Goal: Connect with others: Connect with others

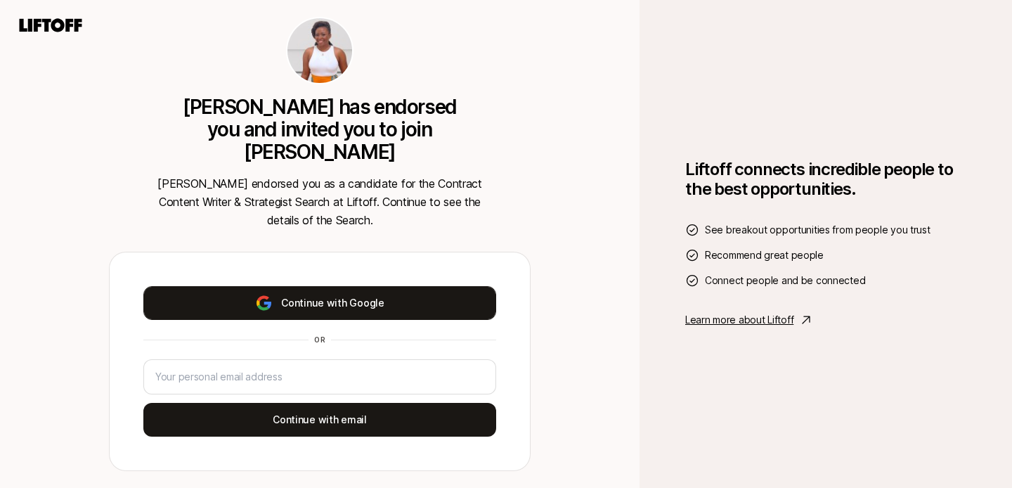
click at [440, 292] on button "Continue with Google" at bounding box center [319, 303] width 353 height 34
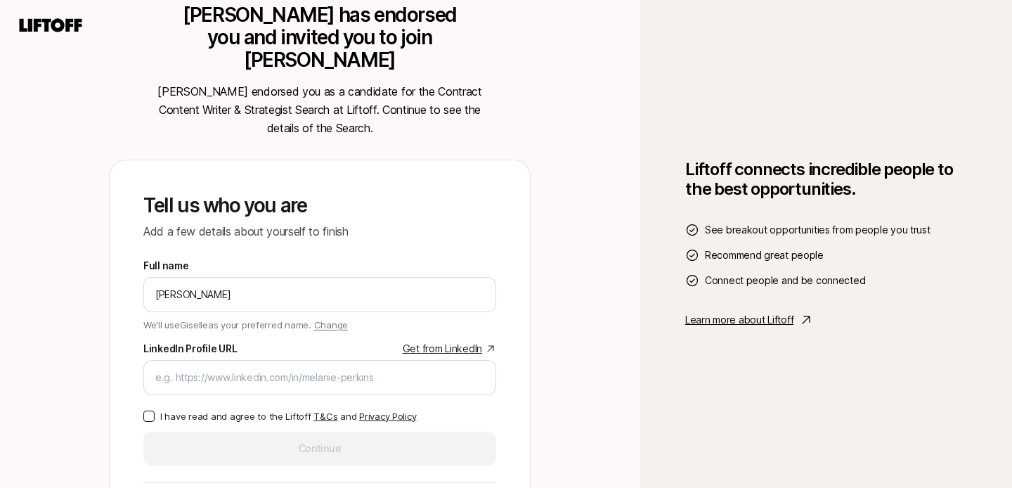
click at [471, 340] on link "Get from LinkedIn" at bounding box center [449, 348] width 93 height 17
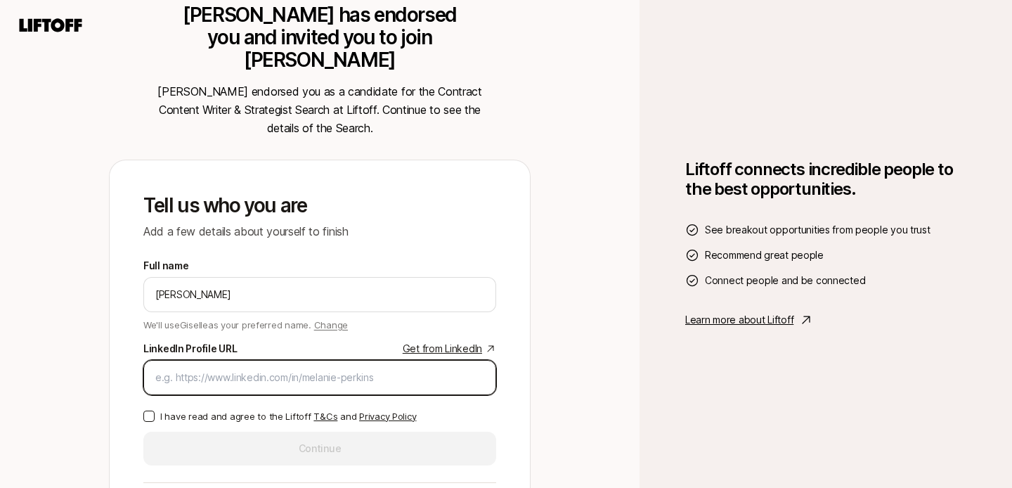
click at [224, 370] on input "LinkedIn Profile URL Get from LinkedIn" at bounding box center [319, 377] width 329 height 17
paste input "[URL][DOMAIN_NAME]"
type input "[URL][DOMAIN_NAME]"
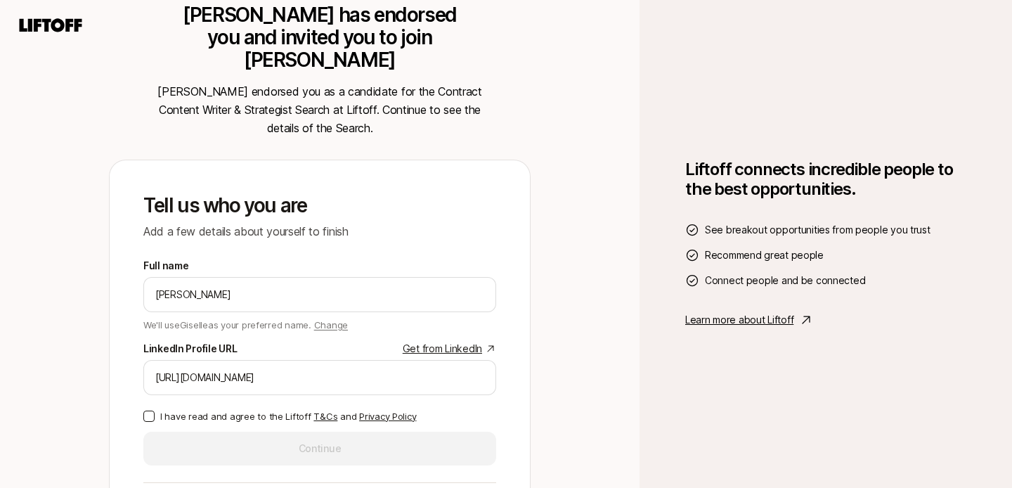
click at [148, 410] on button "I have read and agree to the Liftoff T&Cs and Privacy Policy" at bounding box center [148, 415] width 11 height 11
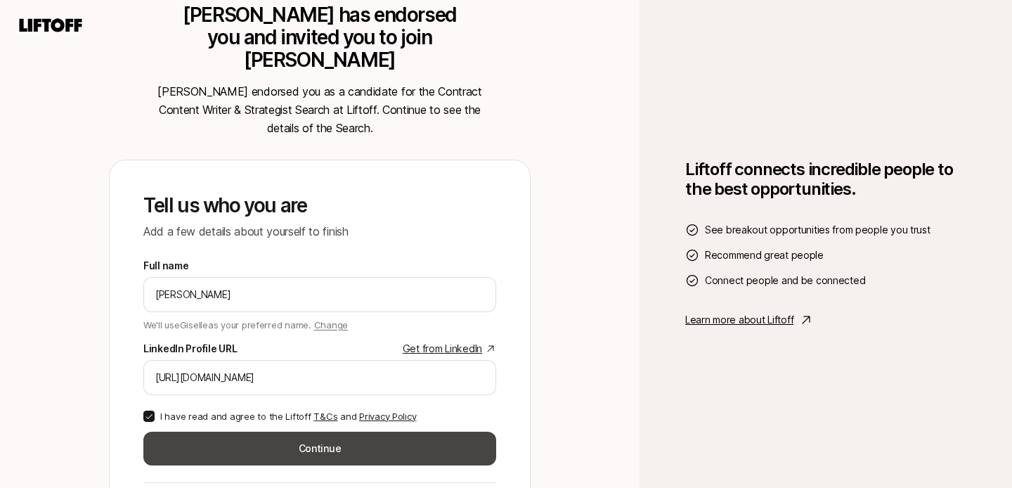
click at [193, 450] on button "Continue" at bounding box center [319, 449] width 353 height 34
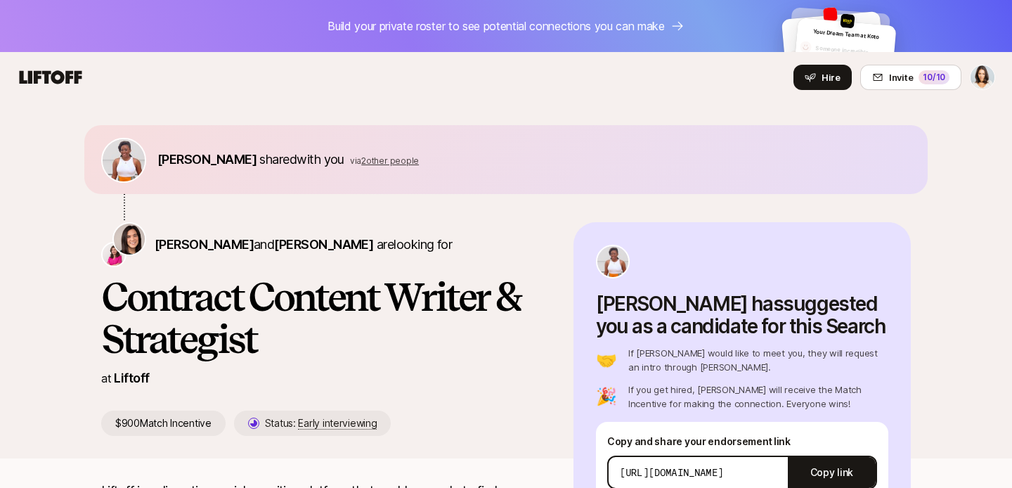
click at [377, 162] on span "2 other people" at bounding box center [390, 160] width 58 height 11
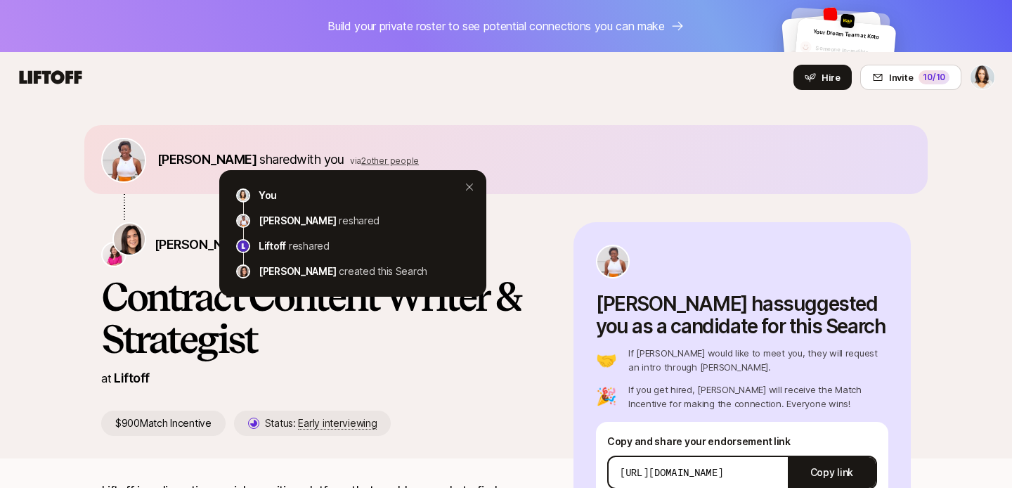
click at [455, 127] on div "[PERSON_NAME] shared with you via 2 other people You [PERSON_NAME] reshared Lif…" at bounding box center [505, 159] width 843 height 69
click at [538, 102] on nav "Hire Invite 10 /10" at bounding box center [506, 77] width 1012 height 51
click at [470, 186] on icon at bounding box center [469, 186] width 7 height 7
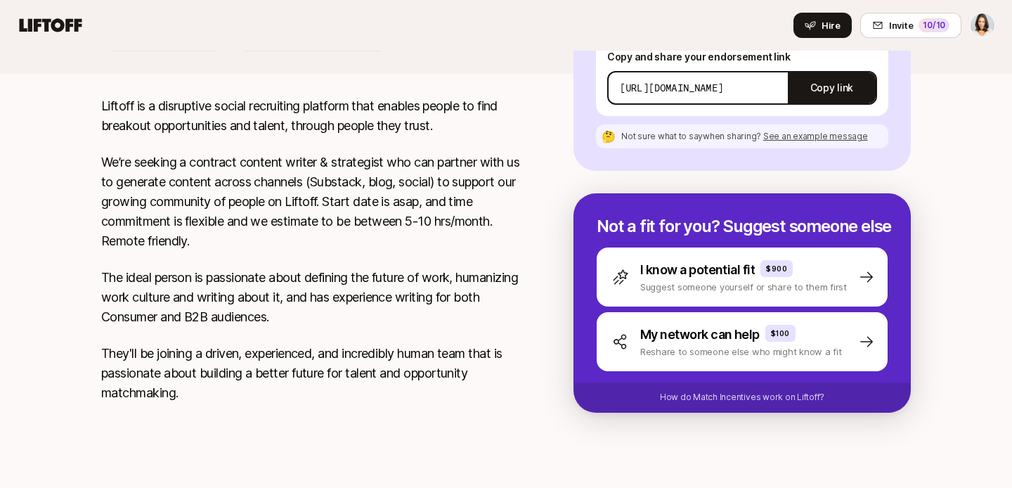
scroll to position [386, 0]
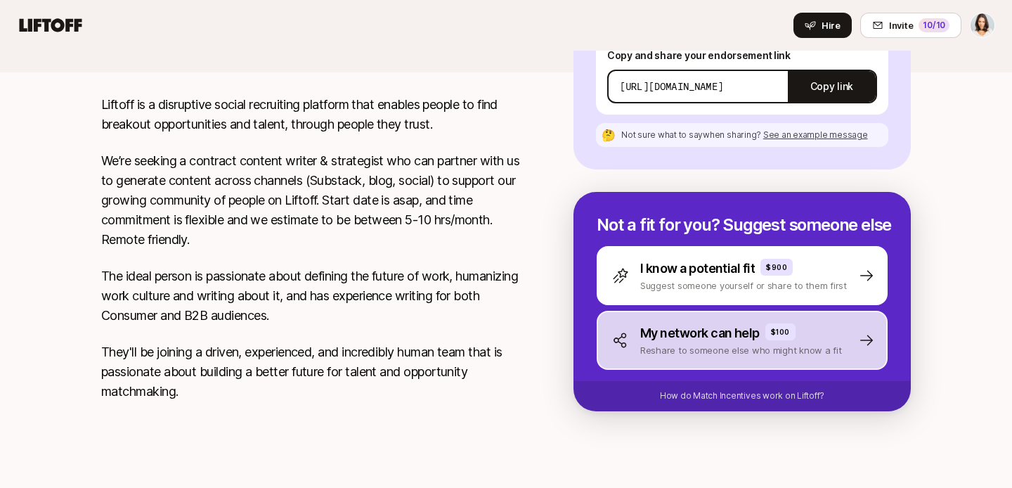
click at [700, 343] on p "Reshare to someone else who might know a fit" at bounding box center [741, 350] width 202 height 14
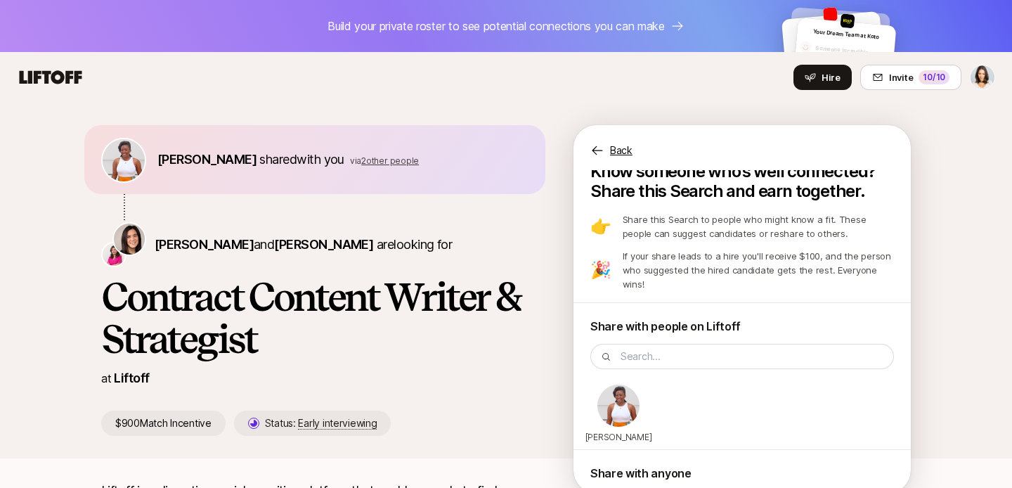
scroll to position [0, 0]
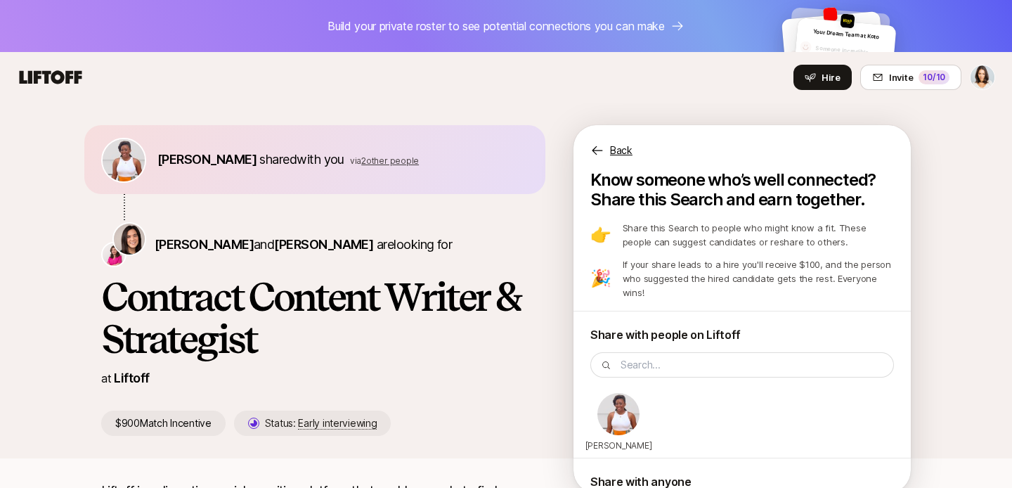
click at [617, 146] on p "Back" at bounding box center [621, 150] width 22 height 17
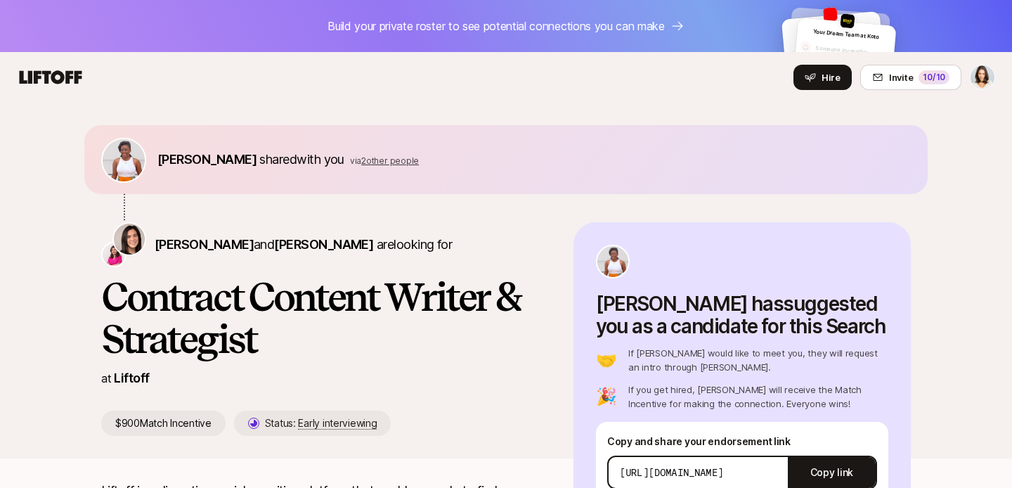
click at [62, 81] on icon at bounding box center [51, 76] width 63 height 13
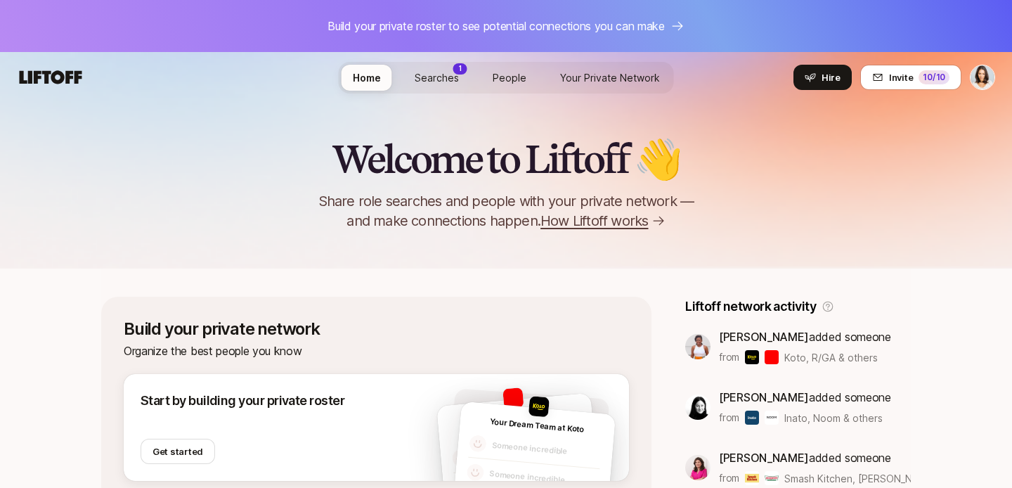
click at [419, 73] on span "Searches" at bounding box center [437, 77] width 44 height 15
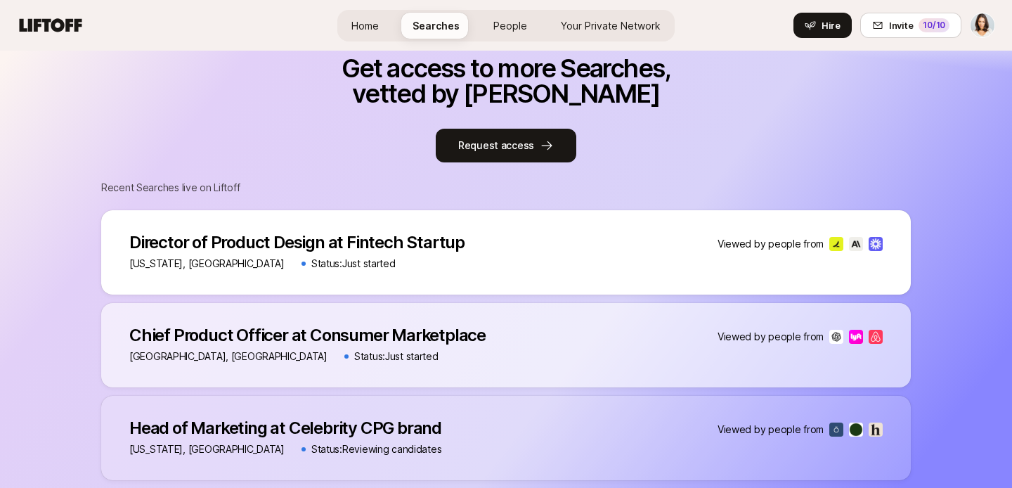
scroll to position [851, 0]
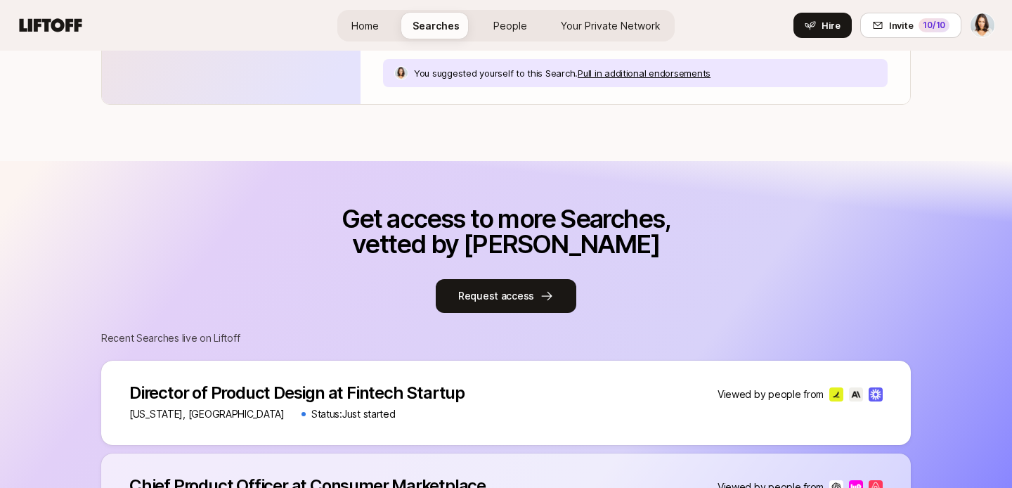
click at [512, 19] on span "People" at bounding box center [510, 25] width 34 height 15
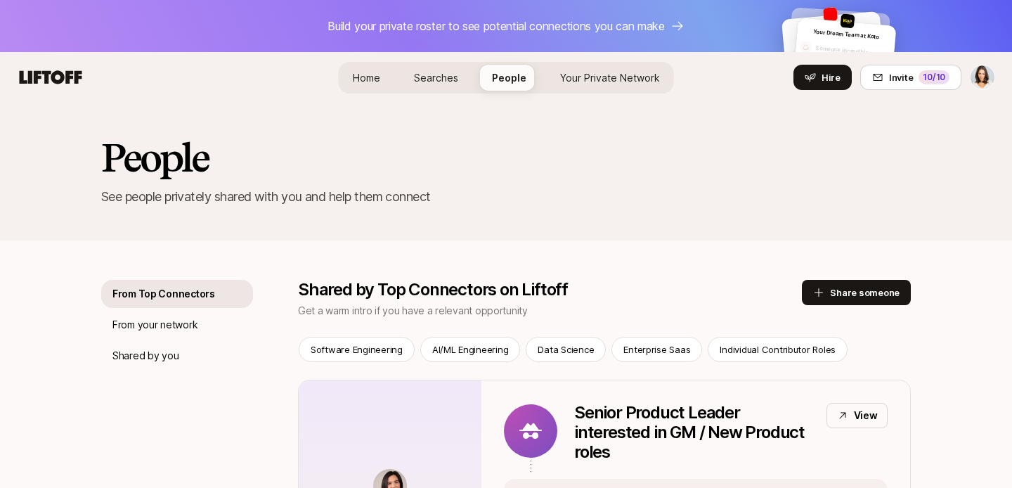
click at [612, 75] on span "Your Private Network" at bounding box center [610, 77] width 100 height 15
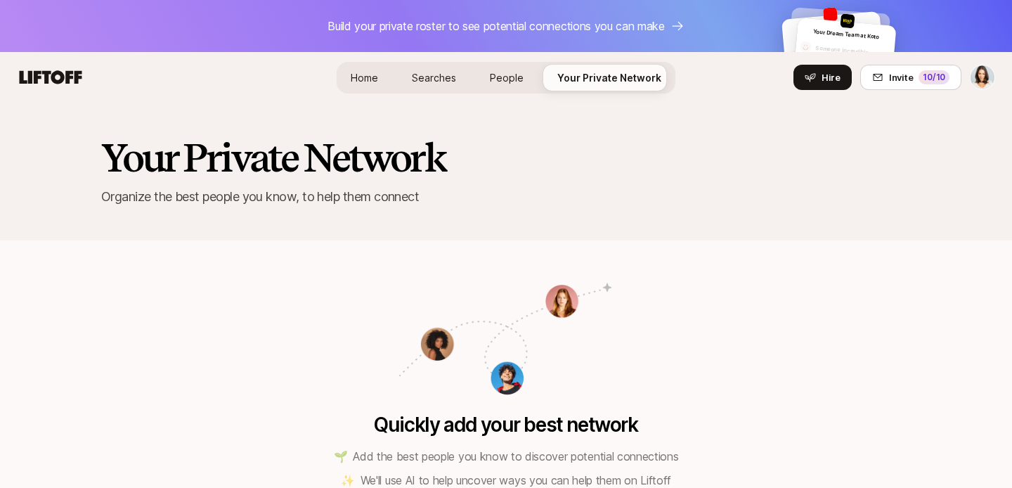
click at [43, 85] on icon at bounding box center [50, 77] width 67 height 20
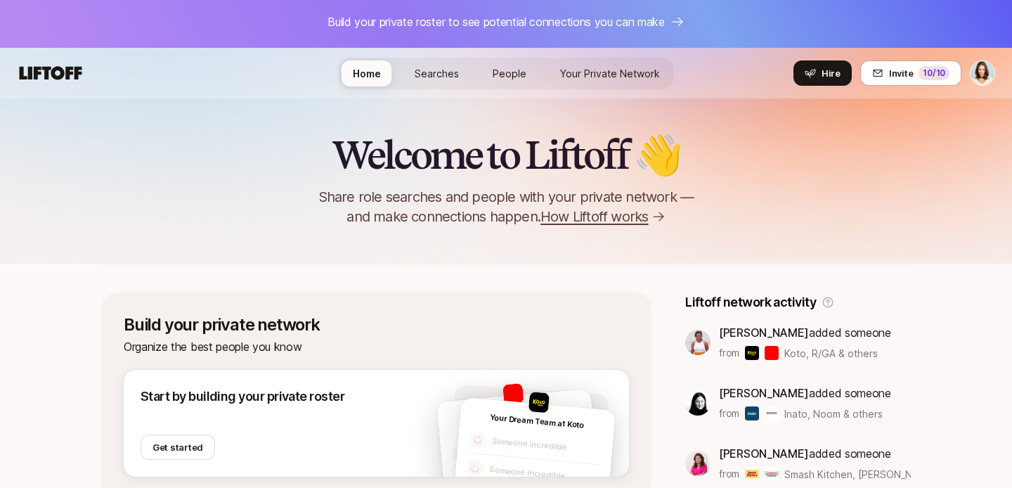
scroll to position [6, 0]
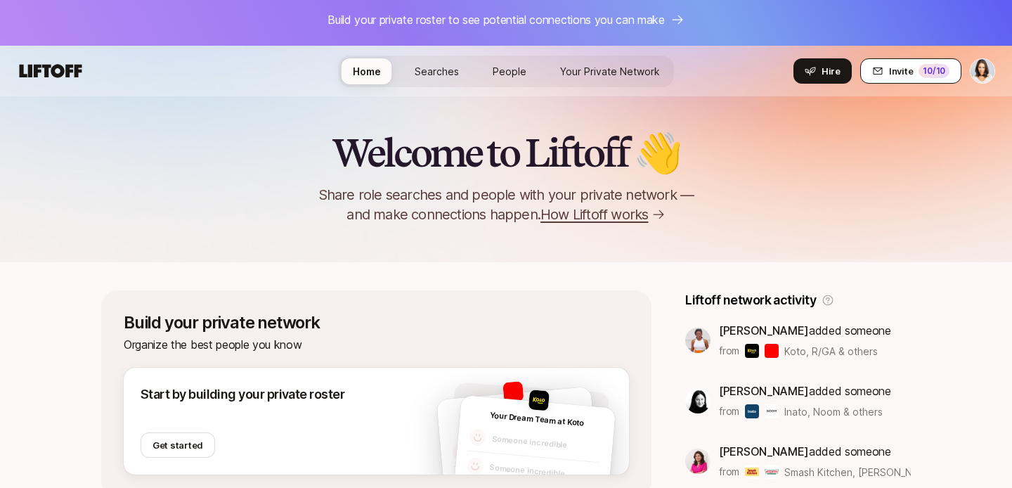
click at [924, 67] on div "10 /10" at bounding box center [934, 71] width 31 height 14
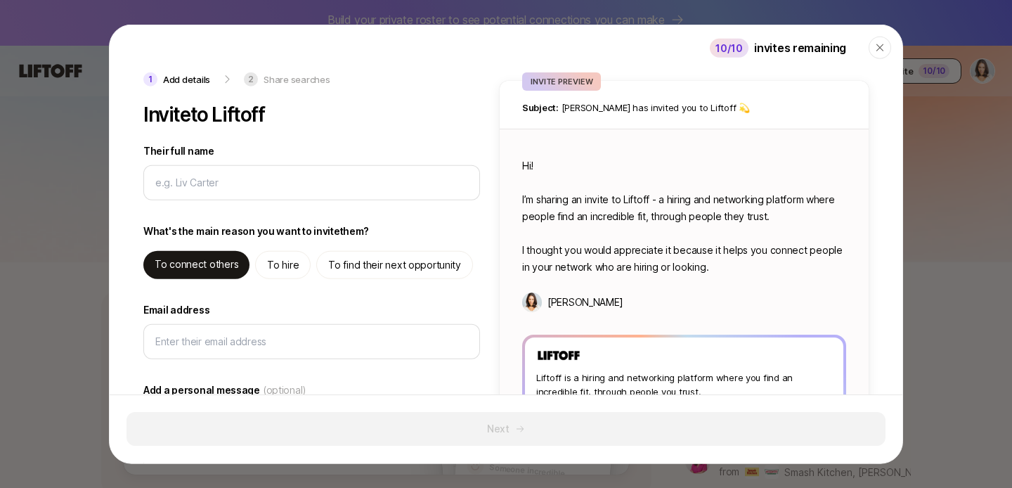
type textarea "x"
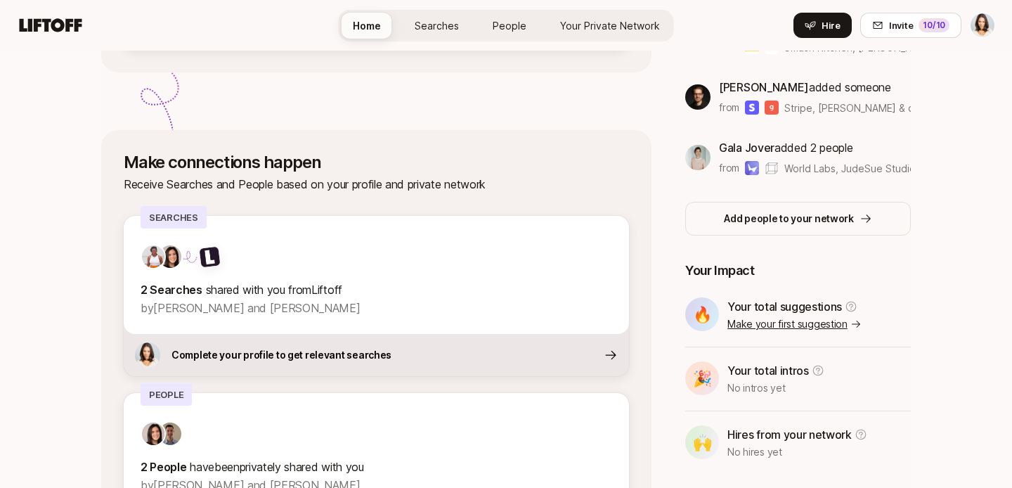
scroll to position [533, 0]
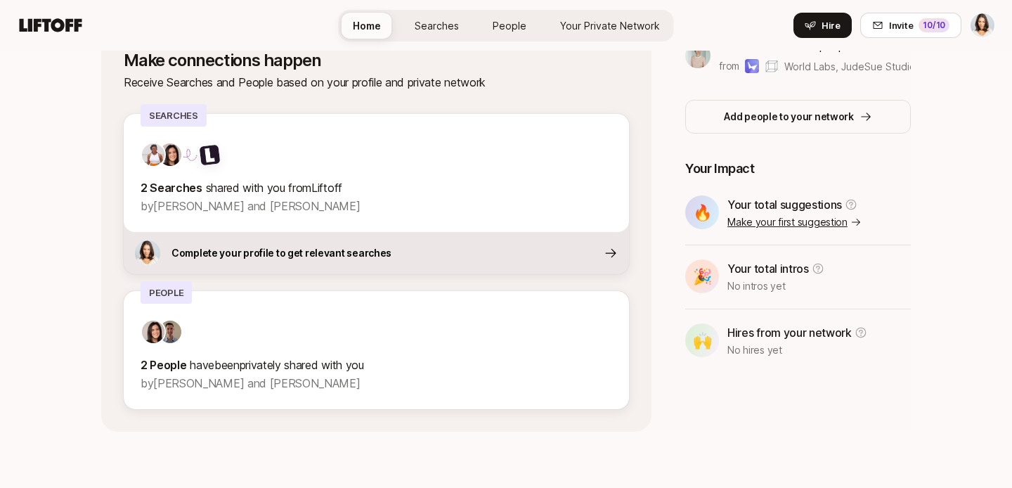
click at [51, 23] on icon at bounding box center [51, 24] width 63 height 13
click at [49, 28] on icon at bounding box center [50, 25] width 67 height 20
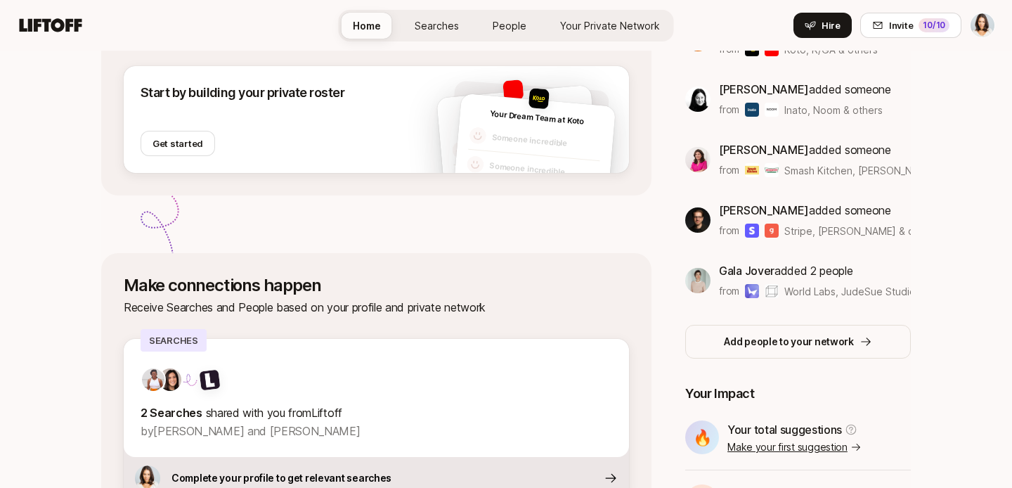
scroll to position [0, 0]
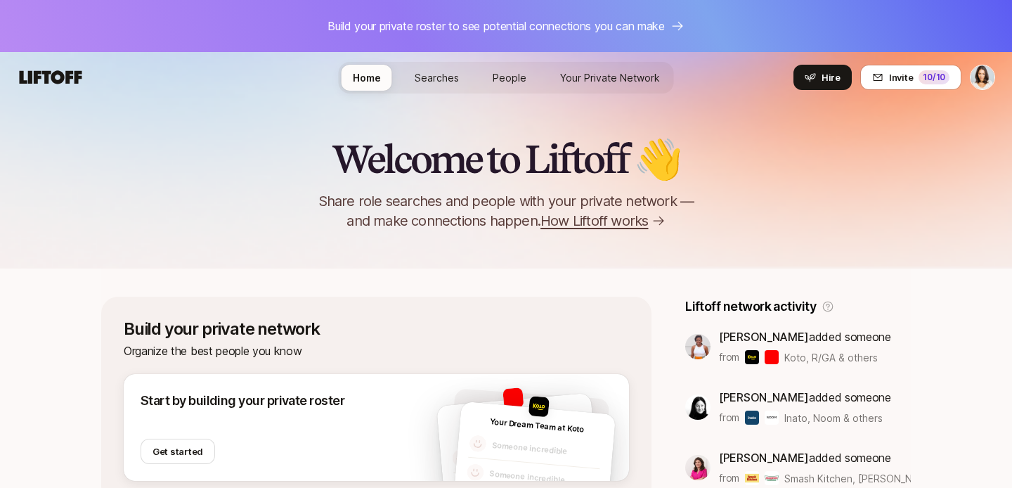
click at [985, 79] on html "Build your private roster to see potential connections you can make Home Search…" at bounding box center [506, 244] width 1012 height 488
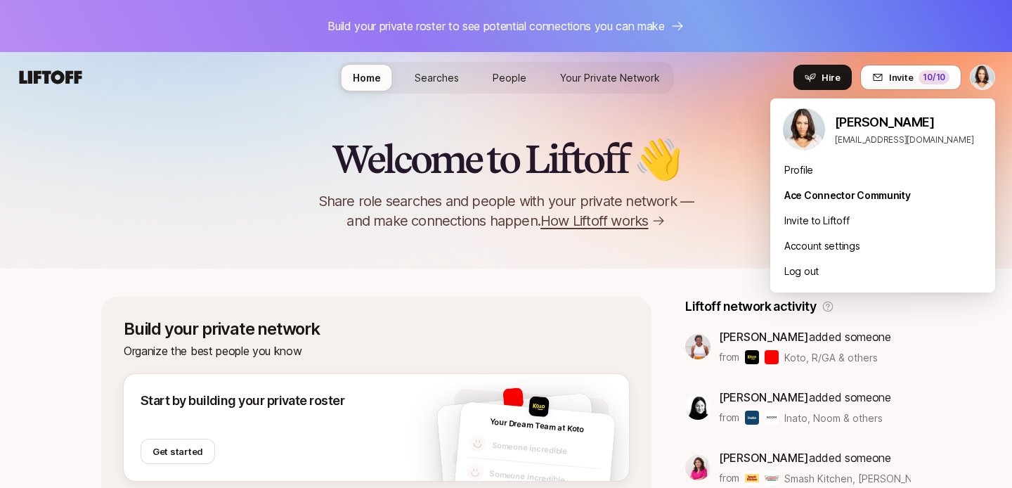
click at [732, 119] on html "Build your private roster to see potential connections you can make Home Search…" at bounding box center [506, 244] width 1012 height 488
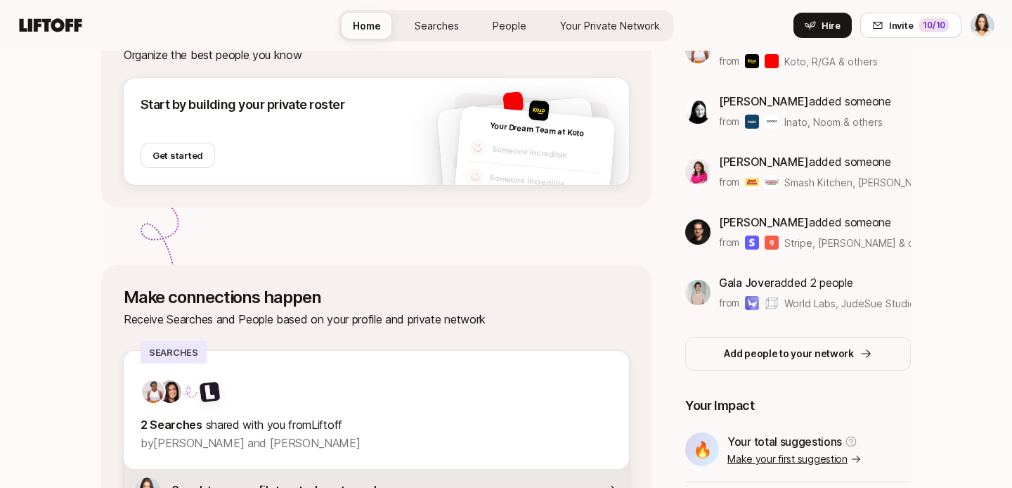
scroll to position [533, 0]
